Goal: Find contact information: Find contact information

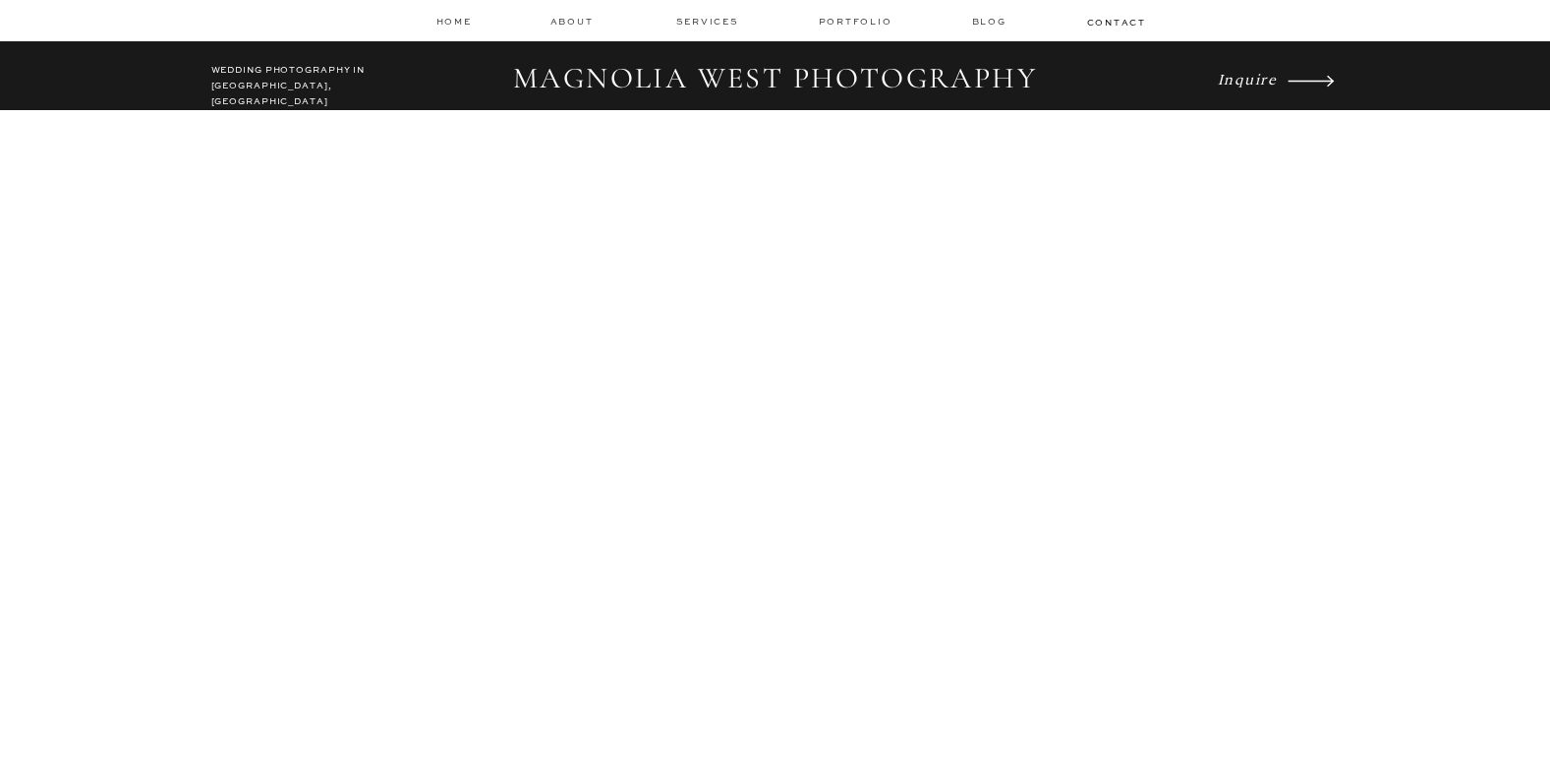
click at [1285, 72] on icon at bounding box center [1311, 81] width 86 height 60
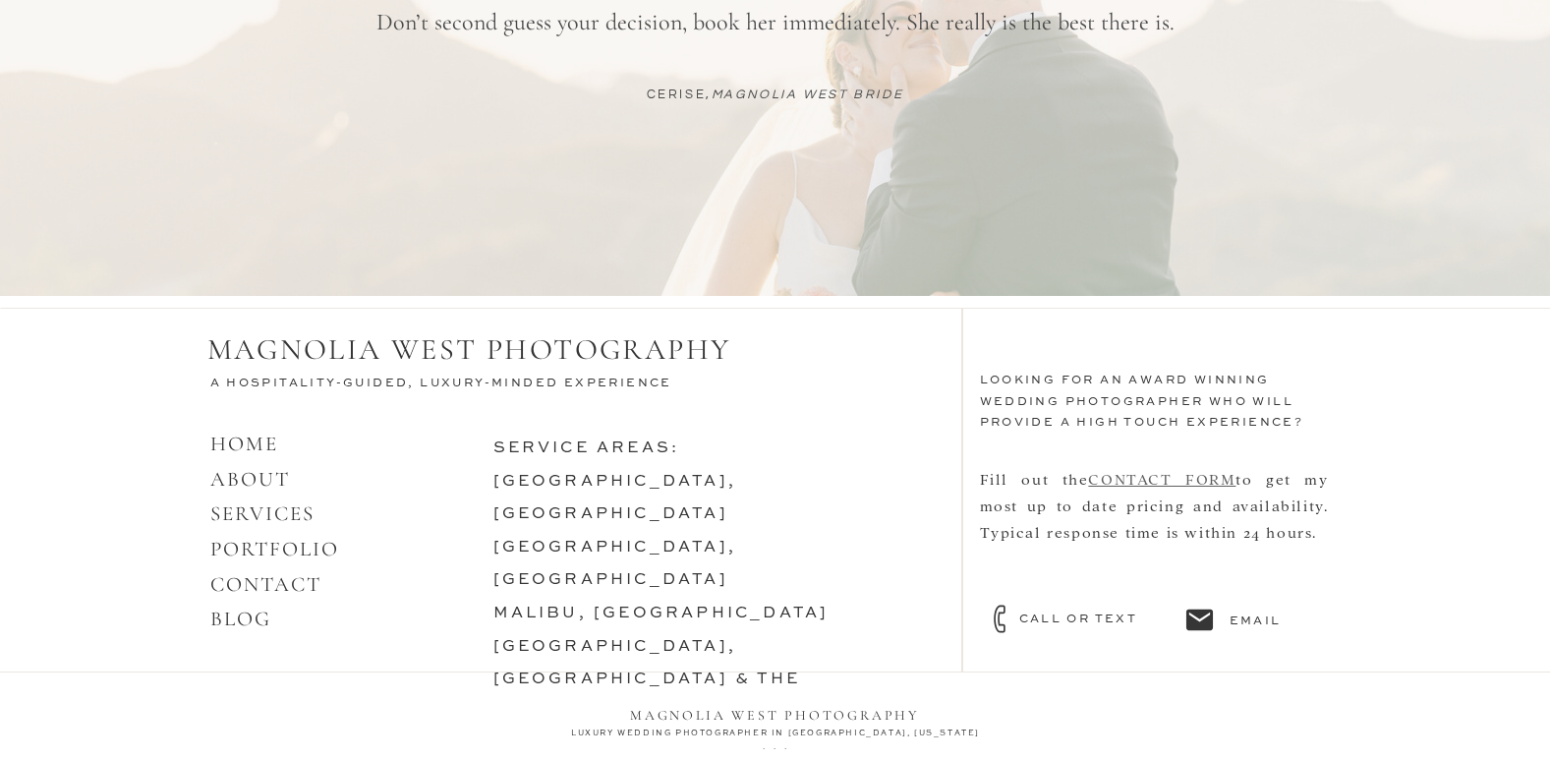
scroll to position [1820, 0]
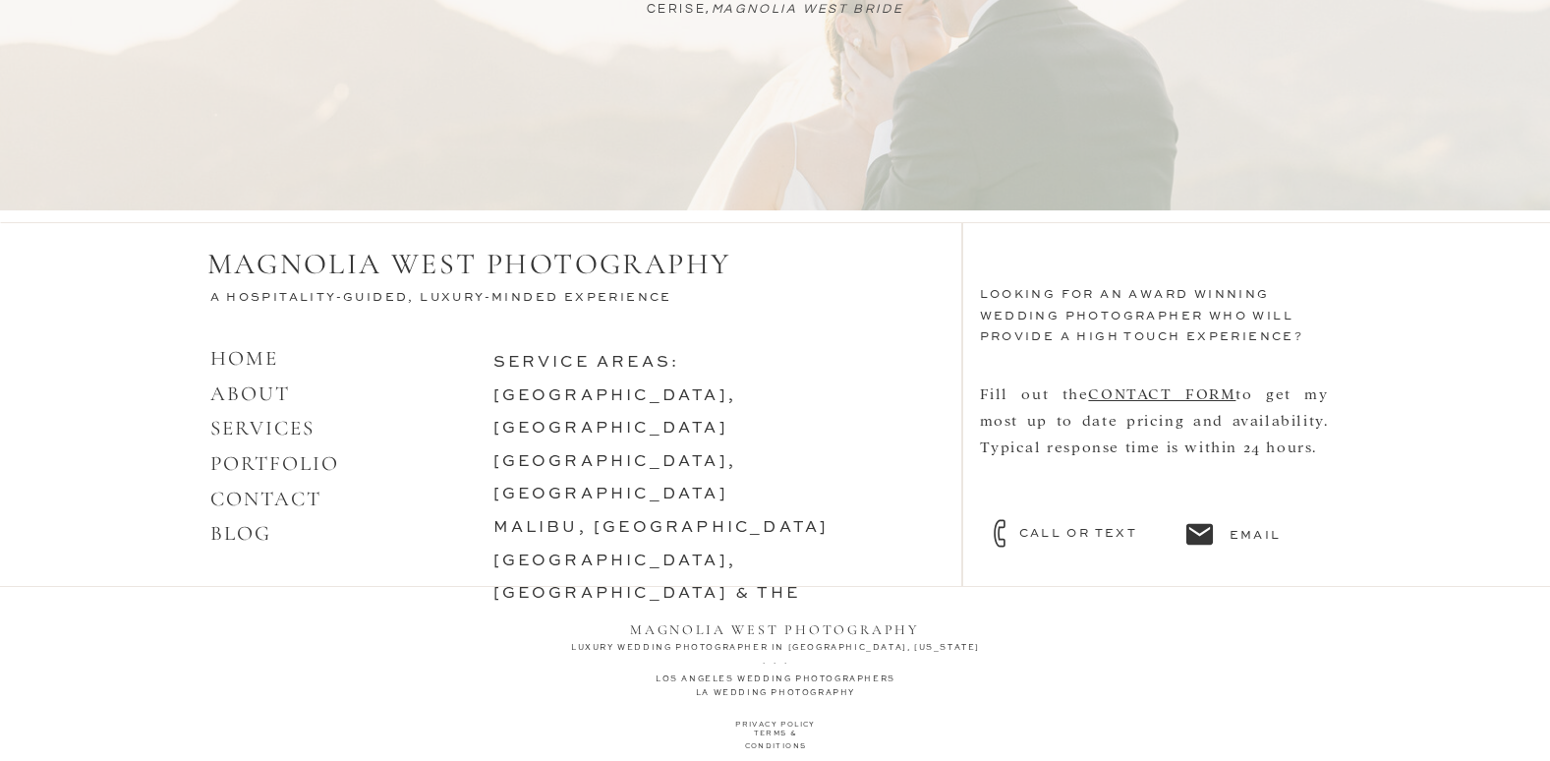
click at [1245, 538] on h3 "email" at bounding box center [1275, 535] width 91 height 18
click at [258, 389] on link "HOME ABOUT" at bounding box center [250, 376] width 81 height 60
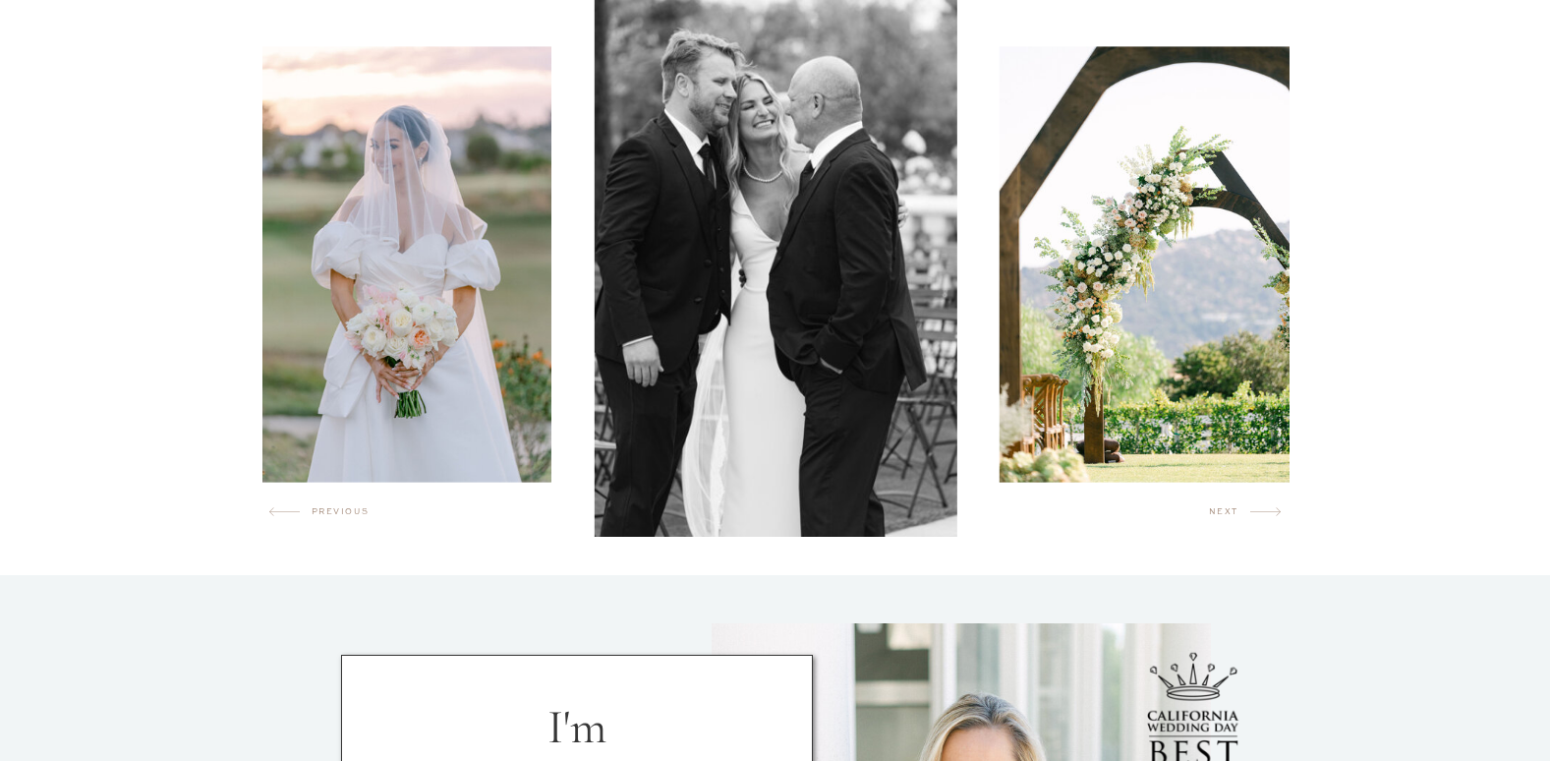
scroll to position [1671, 0]
